Goal: Information Seeking & Learning: Learn about a topic

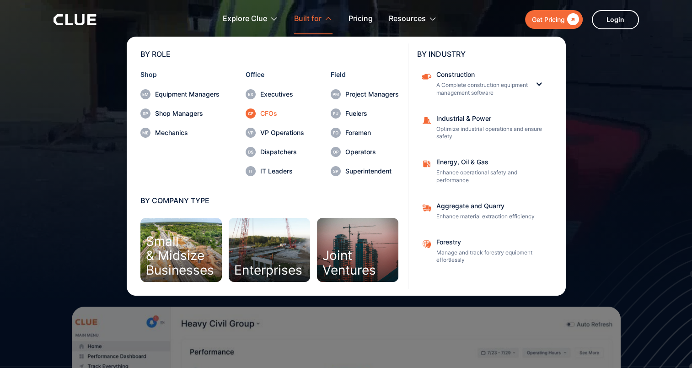
click at [272, 111] on div "CFOs" at bounding box center [282, 113] width 44 height 6
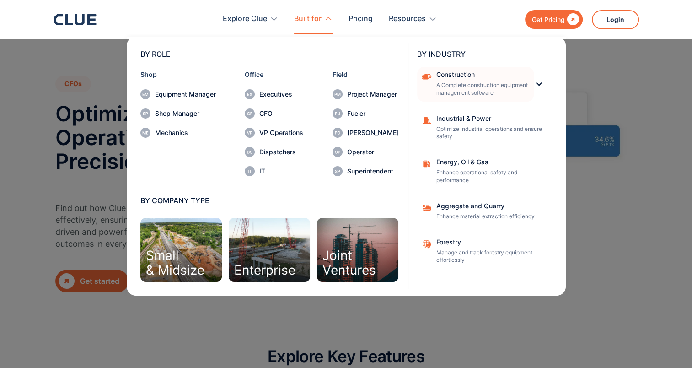
click at [457, 82] on p "A Complete construction equipment management software" at bounding box center [481, 89] width 91 height 16
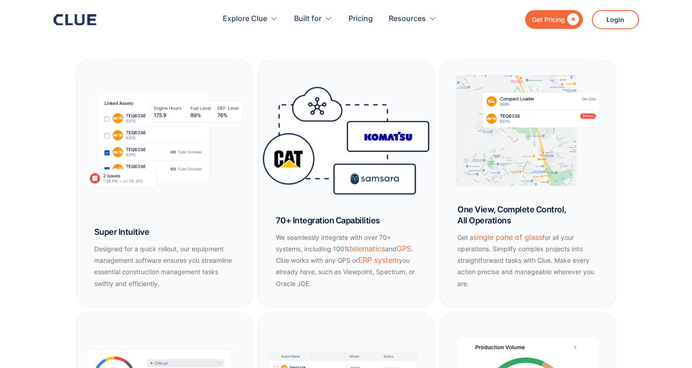
scroll to position [507, 0]
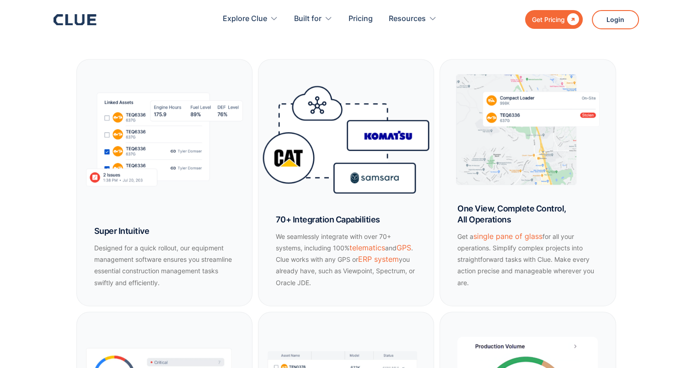
click at [297, 175] on img at bounding box center [346, 139] width 186 height 118
click at [307, 220] on h4 "70+ Integration Capabilities" at bounding box center [346, 219] width 140 height 11
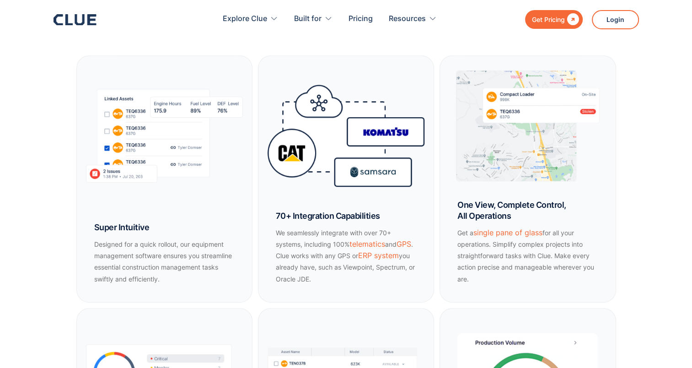
scroll to position [510, 0]
click at [29, 241] on section "Advanced Management Tools Say goodbye to clunky, stone age construction equipme…" at bounding box center [346, 206] width 692 height 747
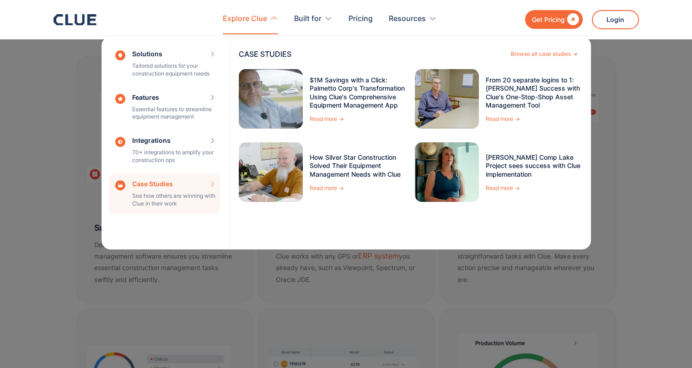
click at [163, 194] on div "Case Studies See how others are winning with Clue in their work CASE STUDIES Br…" at bounding box center [164, 193] width 112 height 41
click at [155, 199] on div "Case Studies See how others are winning with Clue in their work CASE STUDIES Br…" at bounding box center [164, 193] width 112 height 41
click at [499, 89] on link "From 20 separate logins to 1: [PERSON_NAME] Success with Clue's One-Stop-Shop A…" at bounding box center [535, 92] width 98 height 33
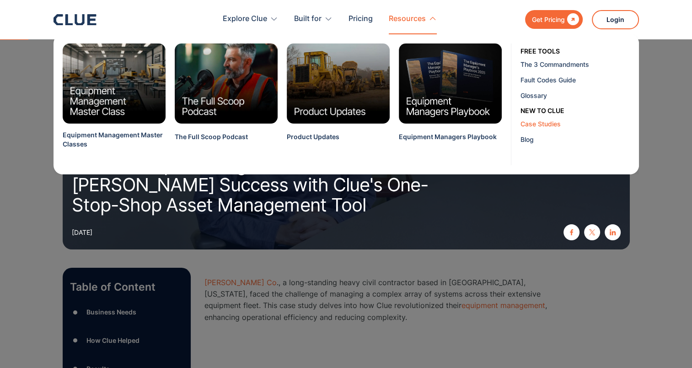
click at [530, 123] on div "Case Studies" at bounding box center [576, 124] width 112 height 10
